Goal: Use online tool/utility: Use online tool/utility

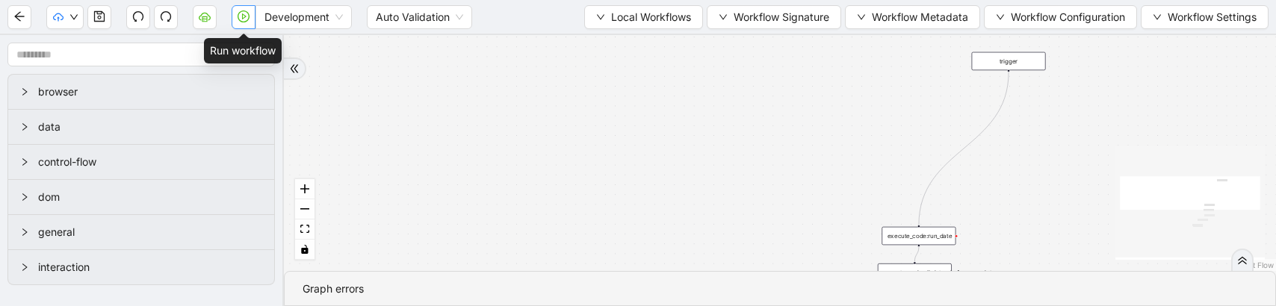
click at [243, 16] on icon "play-circle" at bounding box center [244, 16] width 12 height 12
click at [247, 3] on div "Development Auto Validation Local Workflows Workflow Signature Workflow Metadat…" at bounding box center [638, 17] width 1276 height 34
click at [247, 9] on button "button" at bounding box center [244, 17] width 24 height 24
click at [239, 24] on button "button" at bounding box center [244, 17] width 24 height 24
click at [248, 20] on icon "play-circle" at bounding box center [244, 16] width 12 height 12
